Goal: Information Seeking & Learning: Learn about a topic

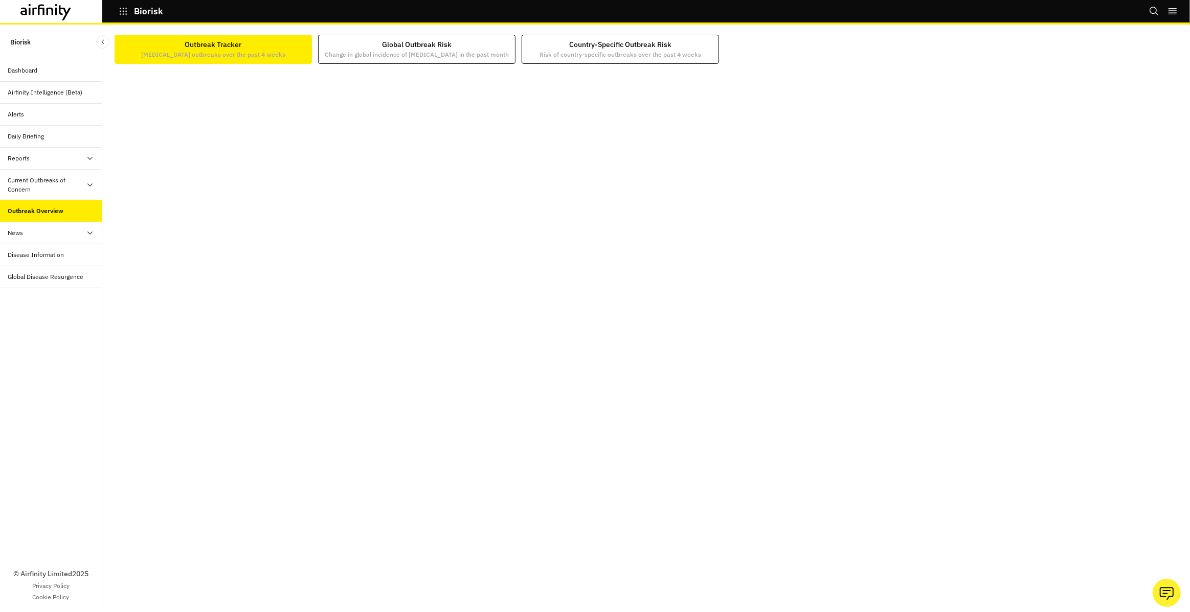
click at [61, 189] on div "Current Outbreaks of Concern" at bounding box center [47, 185] width 78 height 18
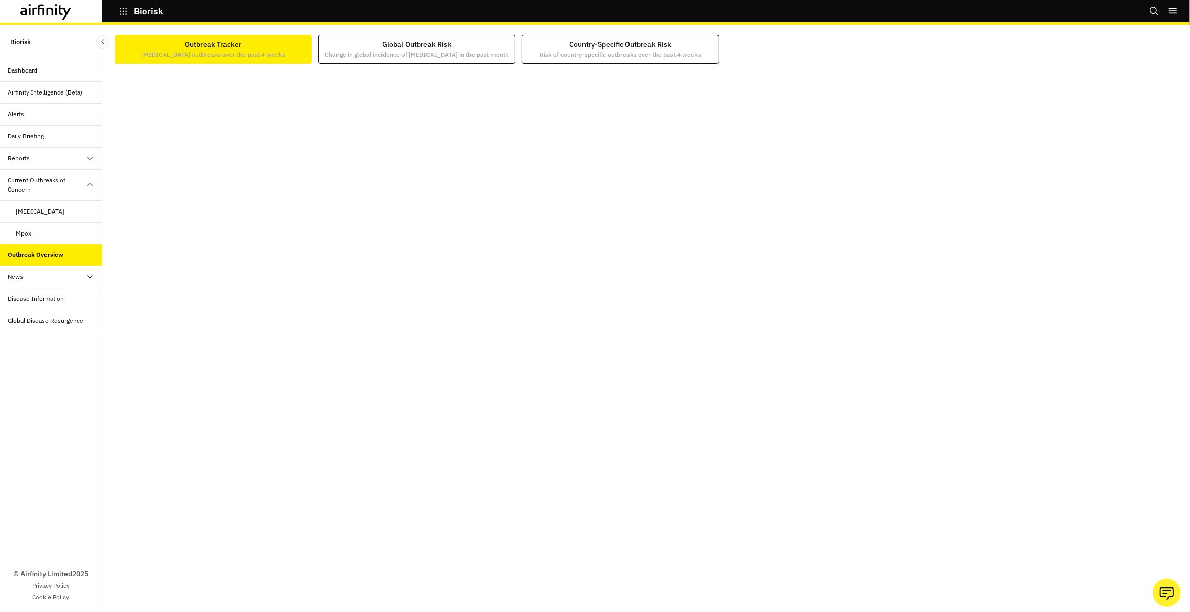
click at [61, 227] on div "Mpox" at bounding box center [51, 234] width 102 height 22
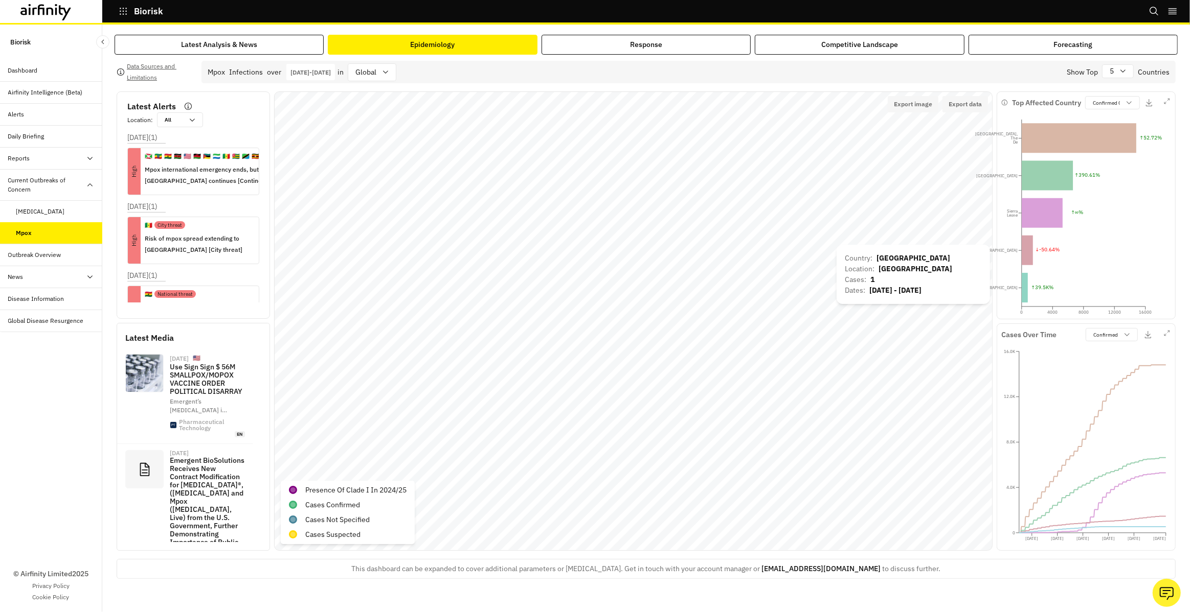
click at [910, 245] on div "Country : Japan Location : Japan Cases : 1 Dates : Apr 10, 2025 - Apr 10, 2025" at bounding box center [912, 274] width 153 height 59
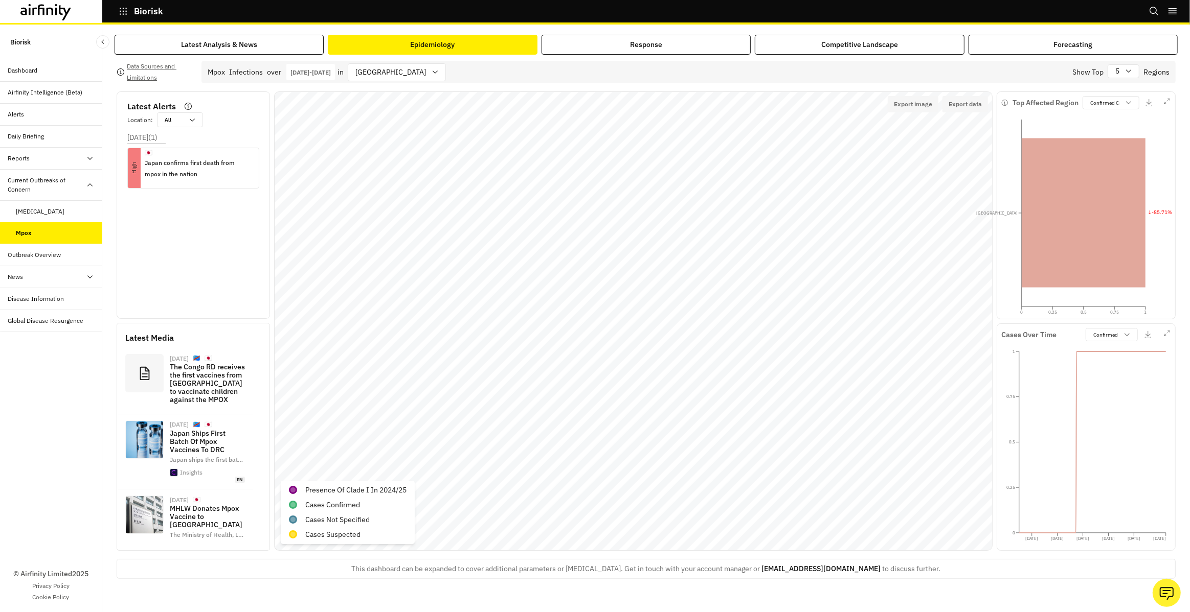
click at [52, 254] on div "Outbreak Overview" at bounding box center [34, 255] width 53 height 9
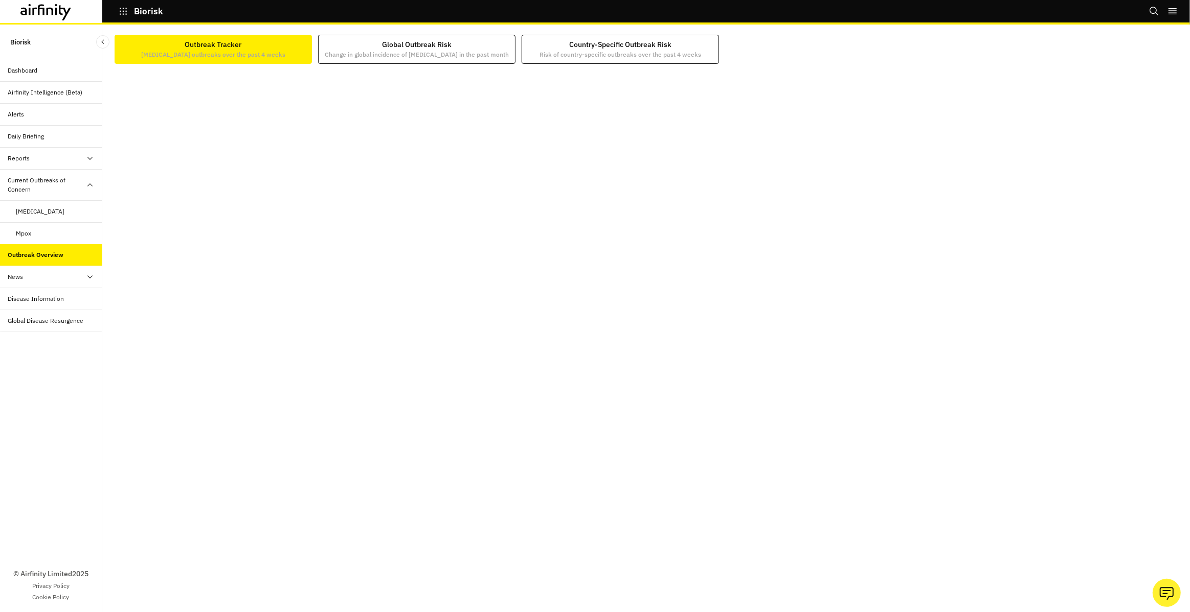
click at [64, 237] on div "Mpox" at bounding box center [59, 233] width 86 height 9
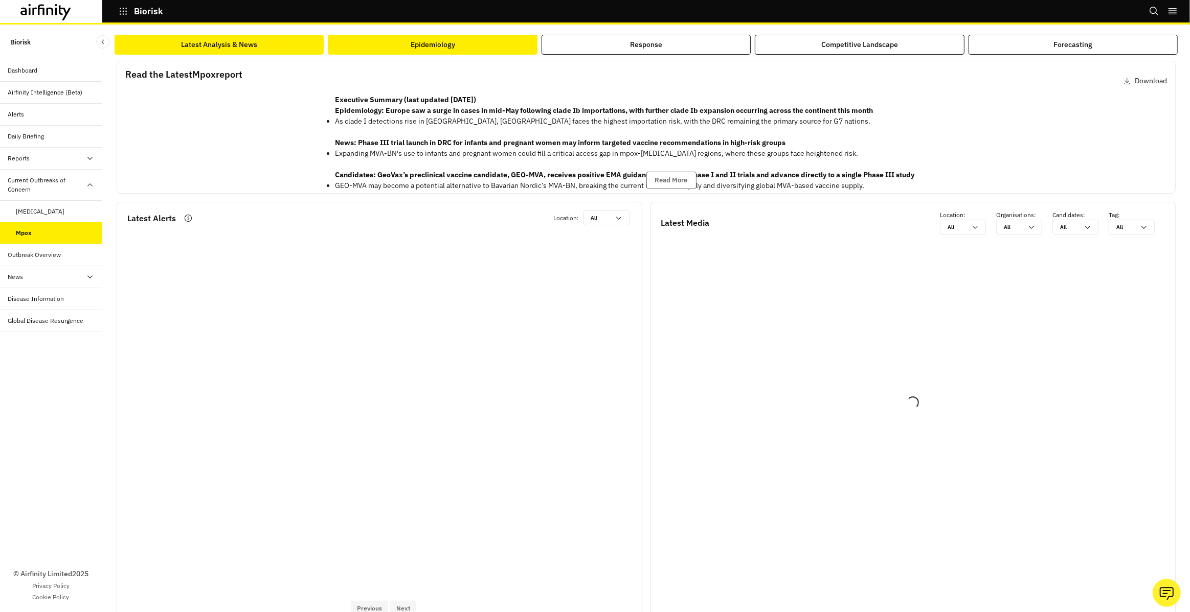
click at [376, 52] on button "Epidemiology" at bounding box center [432, 45] width 209 height 20
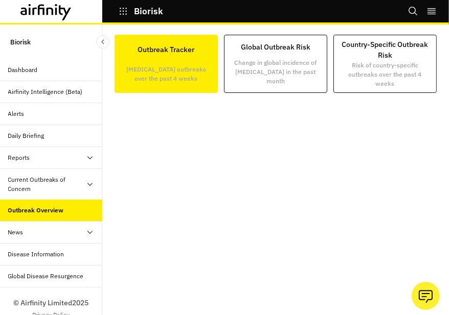
click at [55, 184] on div "Current Outbreaks of Concern" at bounding box center [47, 184] width 78 height 18
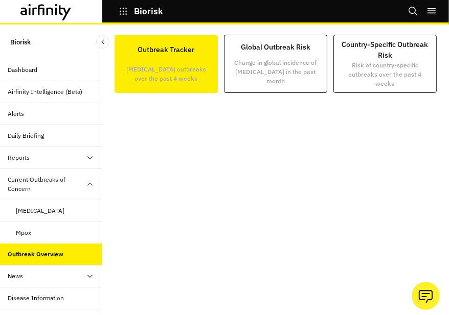
click at [58, 234] on div "Mpox" at bounding box center [59, 233] width 86 height 9
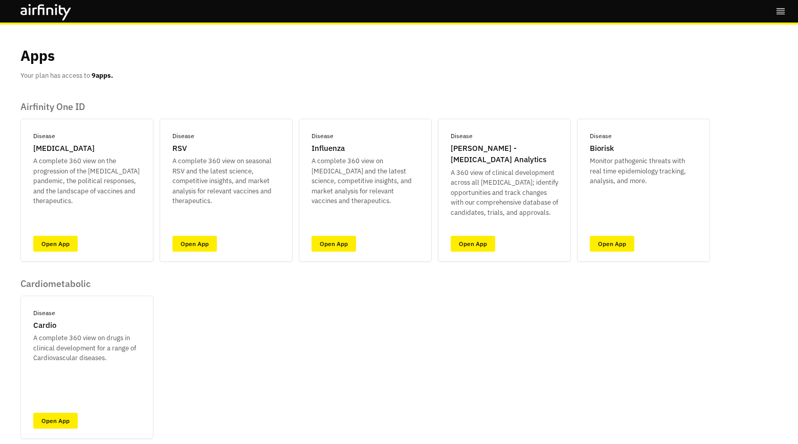
scroll to position [208, 0]
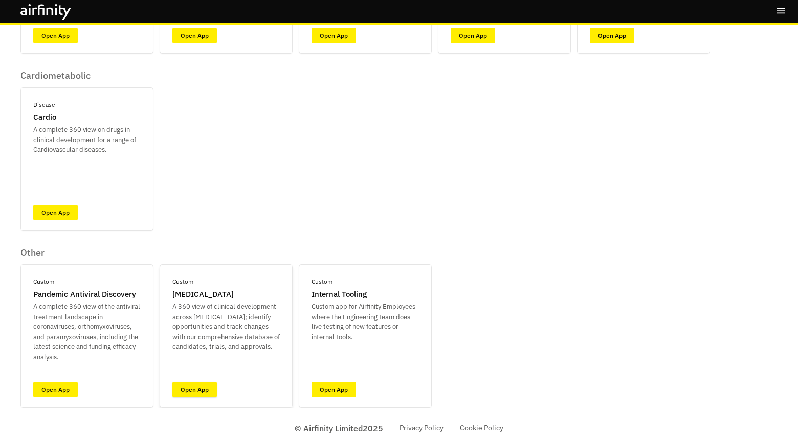
drag, startPoint x: 230, startPoint y: 389, endPoint x: 214, endPoint y: 388, distance: 16.4
click at [229, 389] on div "Custom Botulism A 360 view of clinical development across Botulism; identify op…" at bounding box center [226, 335] width 133 height 143
click at [214, 388] on link "Open App" at bounding box center [194, 389] width 44 height 16
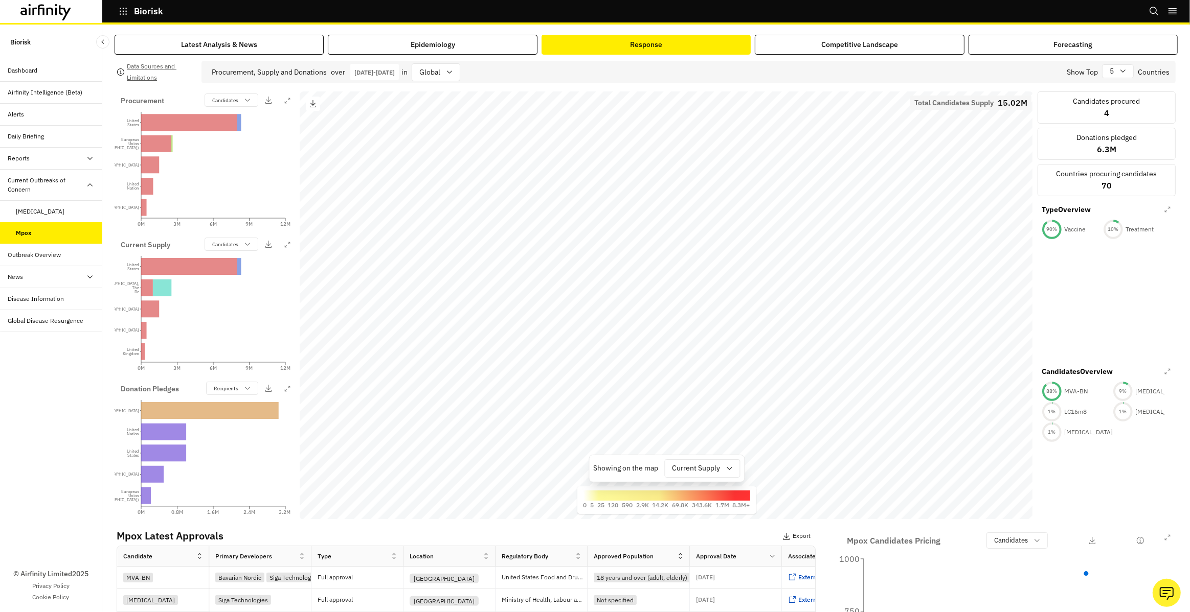
click at [82, 18] on div at bounding box center [60, 12] width 81 height 17
click at [64, 11] on icon at bounding box center [45, 12] width 51 height 16
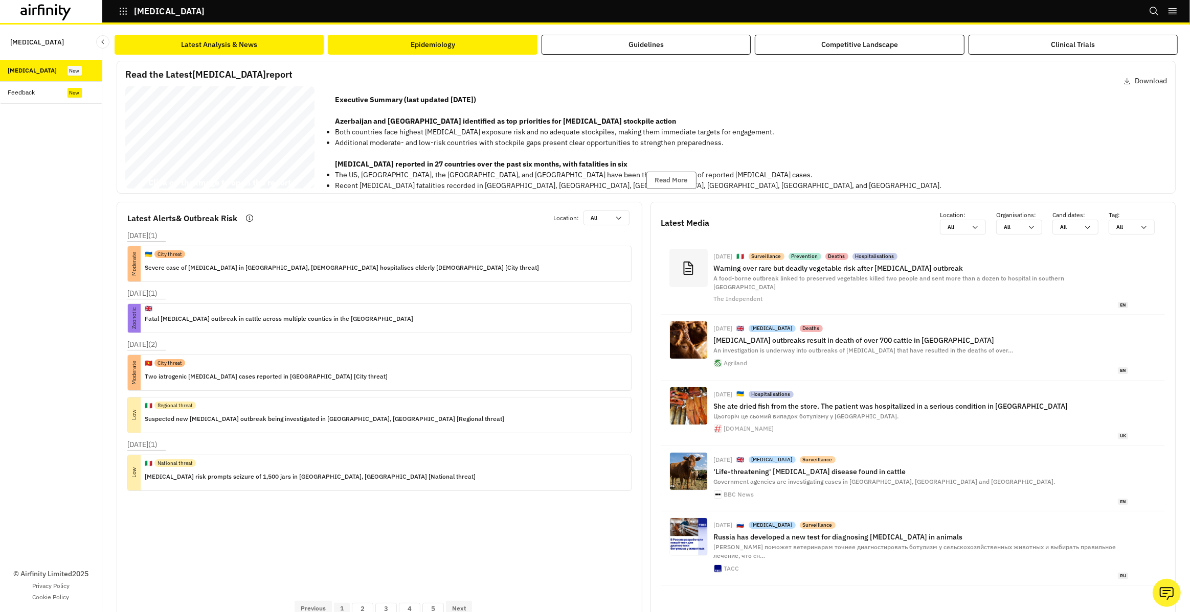
click at [463, 53] on button "Epidemiology" at bounding box center [432, 45] width 209 height 20
